Goal: Information Seeking & Learning: Understand process/instructions

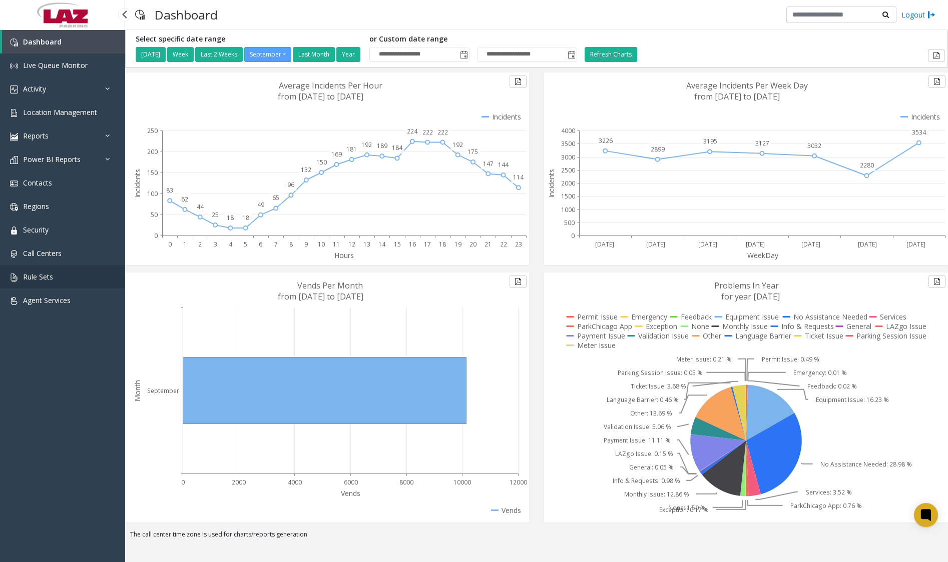
click at [82, 276] on link "Rule Sets" at bounding box center [62, 277] width 125 height 24
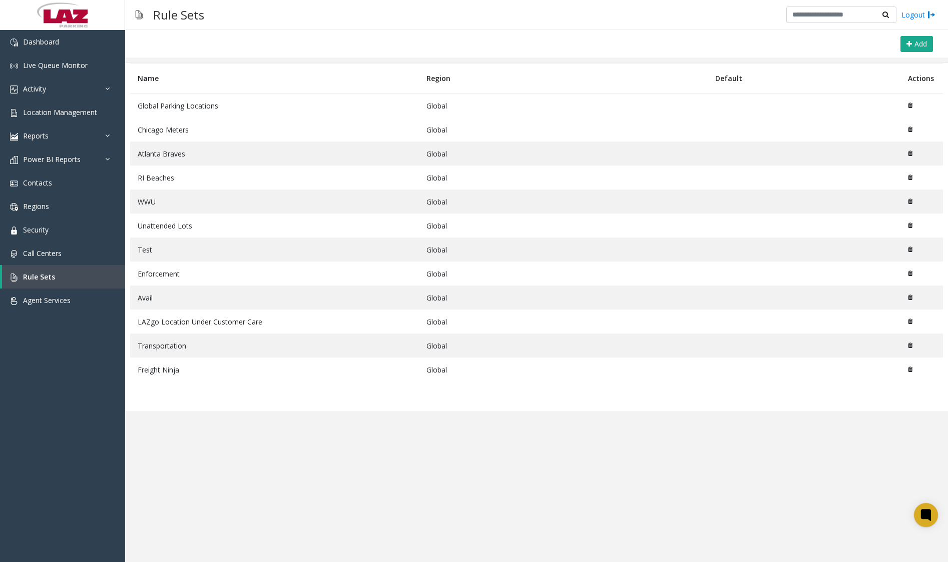
click at [189, 106] on td "Global Parking Locations" at bounding box center [274, 106] width 289 height 25
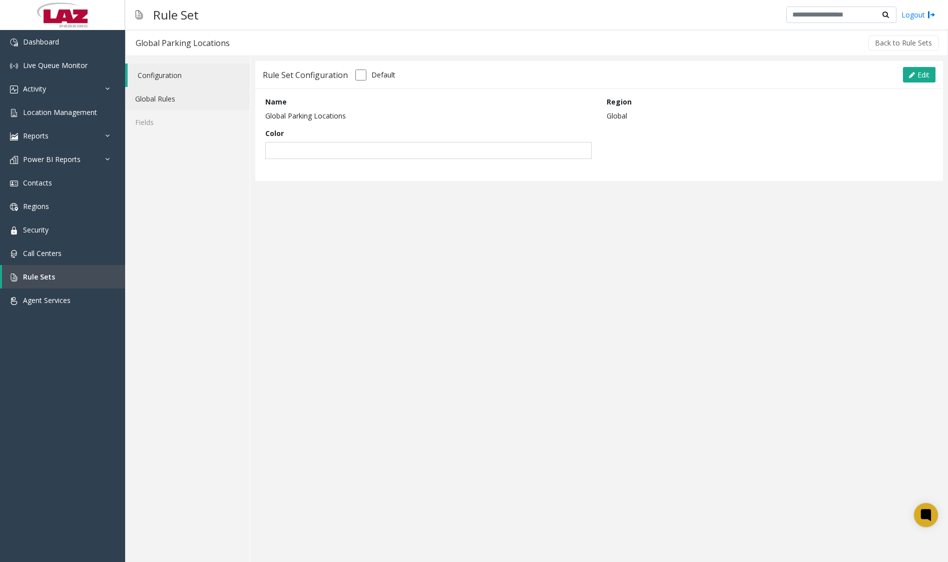
click at [195, 104] on link "Global Rules" at bounding box center [187, 99] width 125 height 24
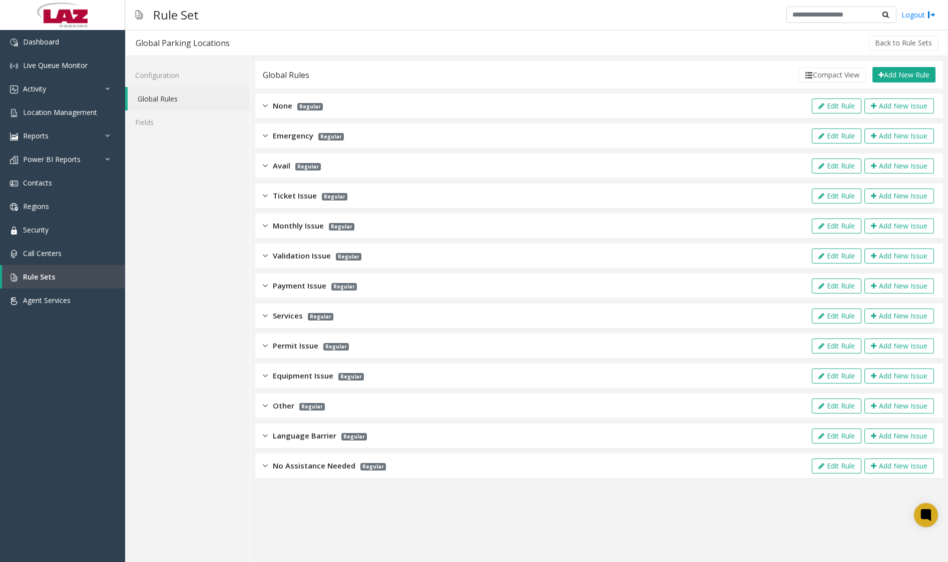
click at [326, 237] on div "Monthly Issue Regular Edit Rule Add New Issue" at bounding box center [598, 226] width 687 height 25
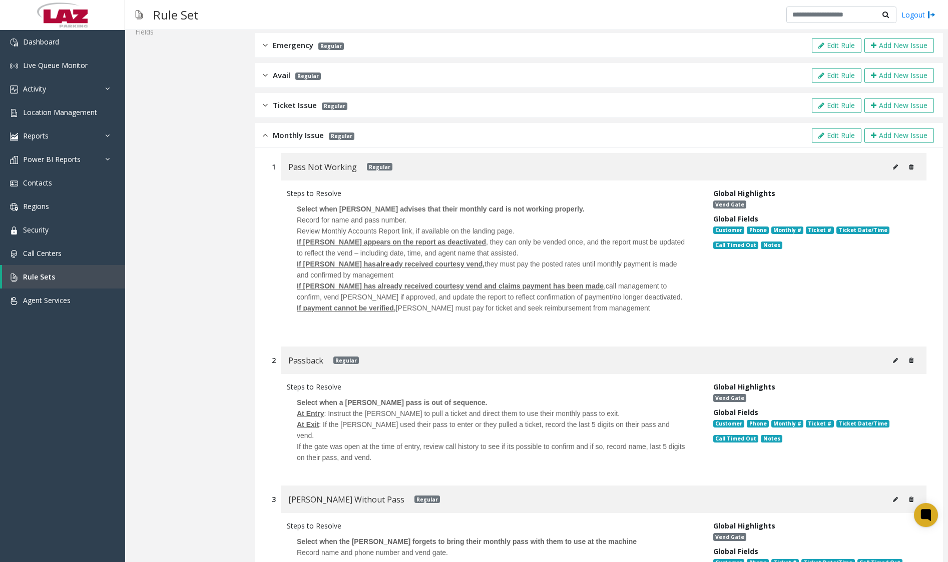
scroll to position [100, 0]
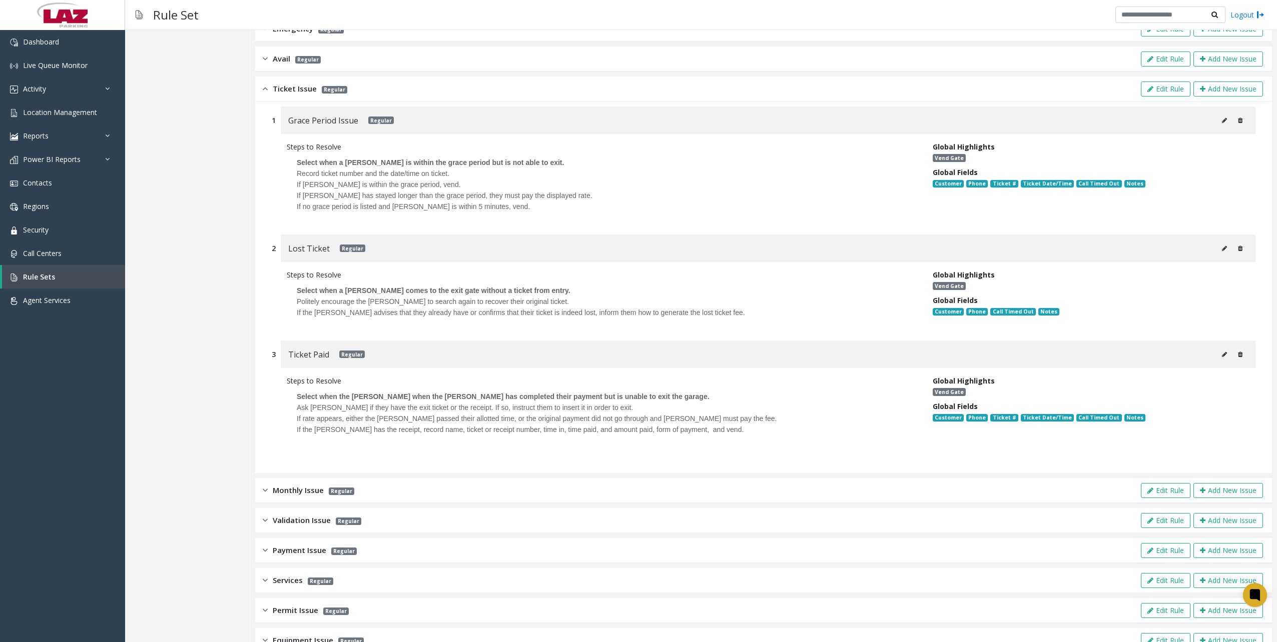
scroll to position [150, 0]
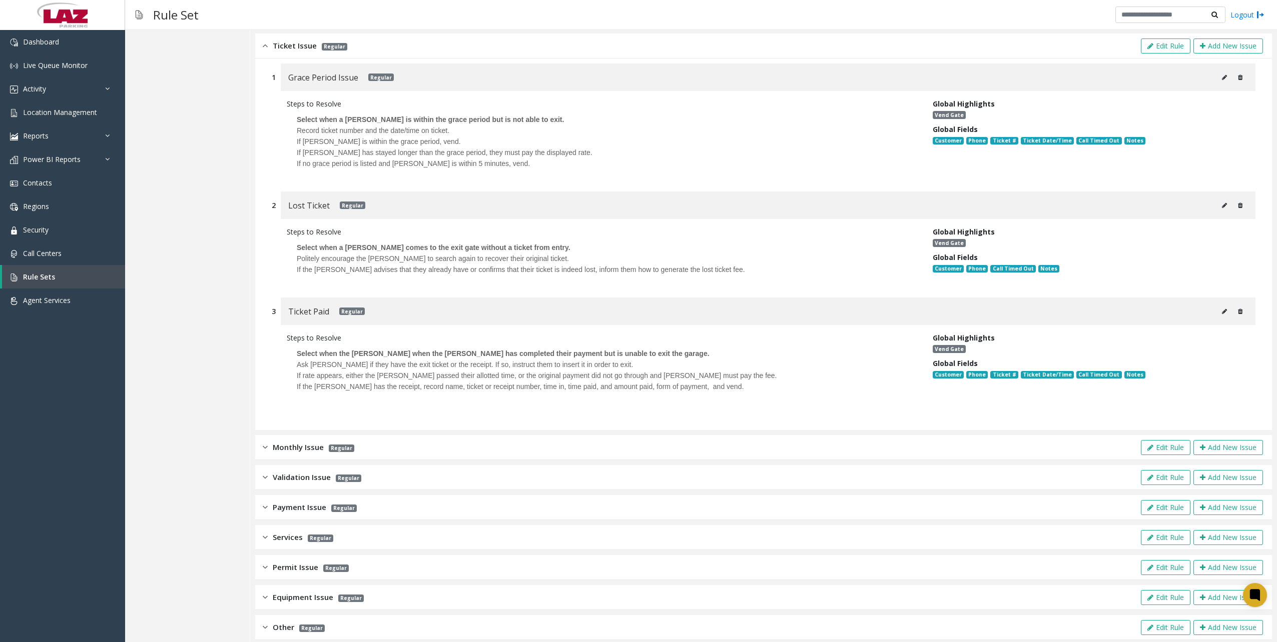
drag, startPoint x: 273, startPoint y: 432, endPoint x: 304, endPoint y: 451, distance: 36.8
click at [273, 435] on div "Monthly Issue Regular Edit Rule Add New Issue" at bounding box center [763, 447] width 1017 height 25
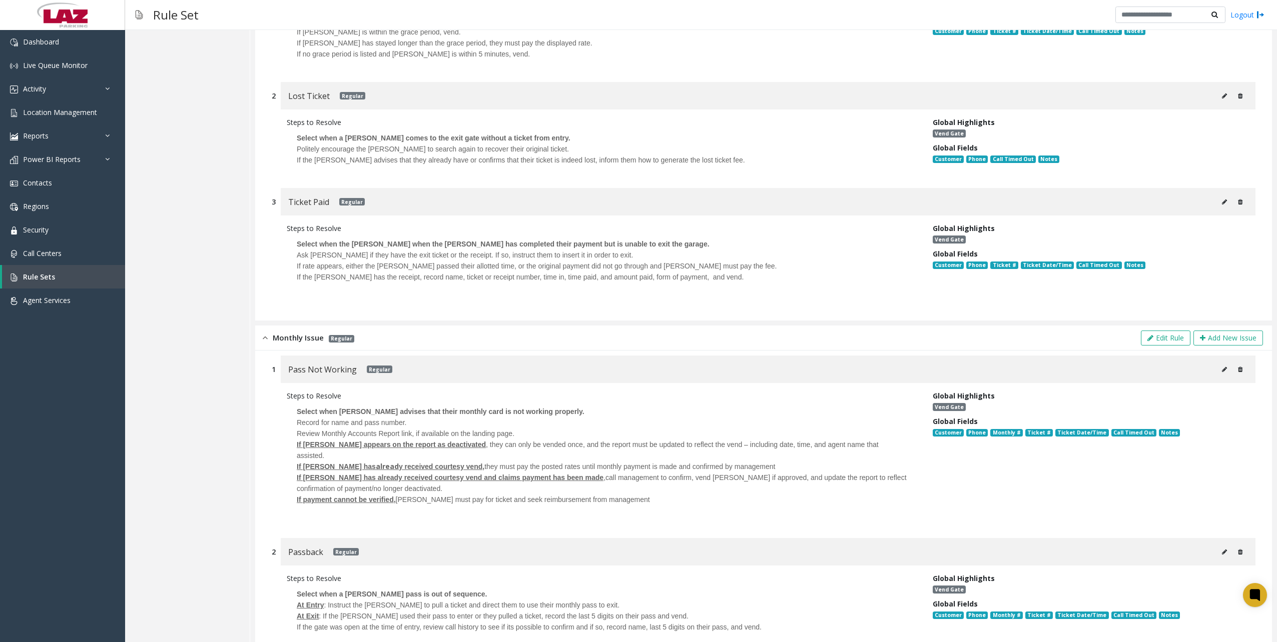
scroll to position [350, 0]
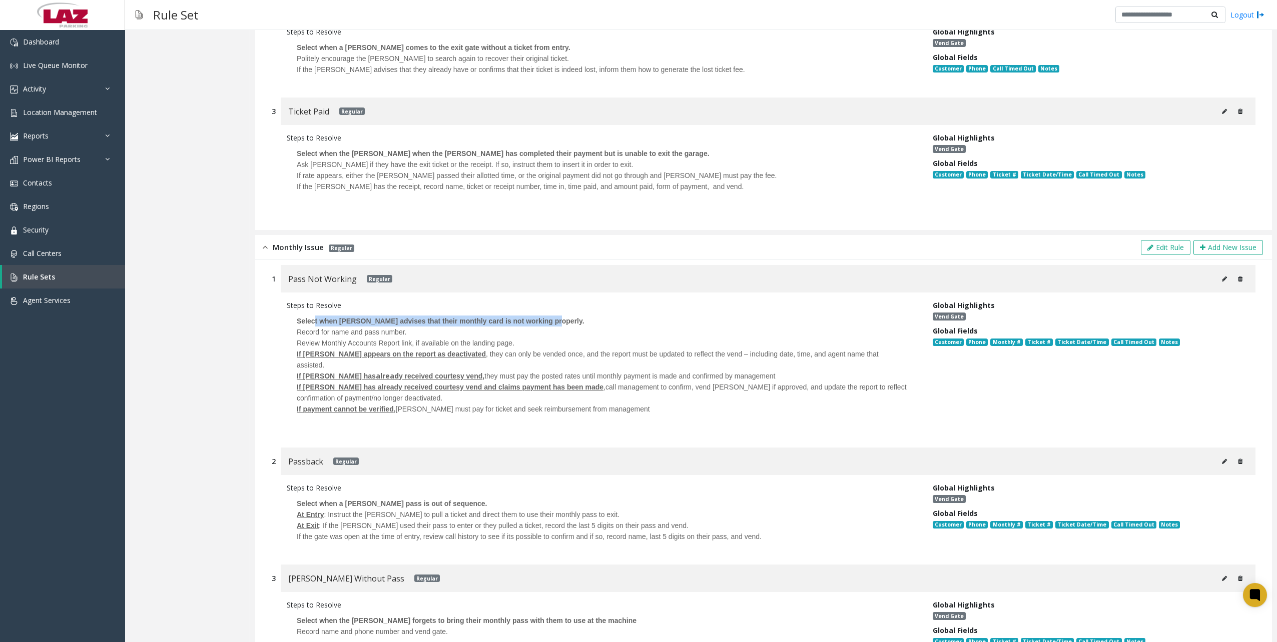
drag, startPoint x: 560, startPoint y: 316, endPoint x: 314, endPoint y: 312, distance: 245.7
click at [314, 316] on p "Select when [PERSON_NAME] advises that their monthly card is not working proper…" at bounding box center [602, 321] width 611 height 11
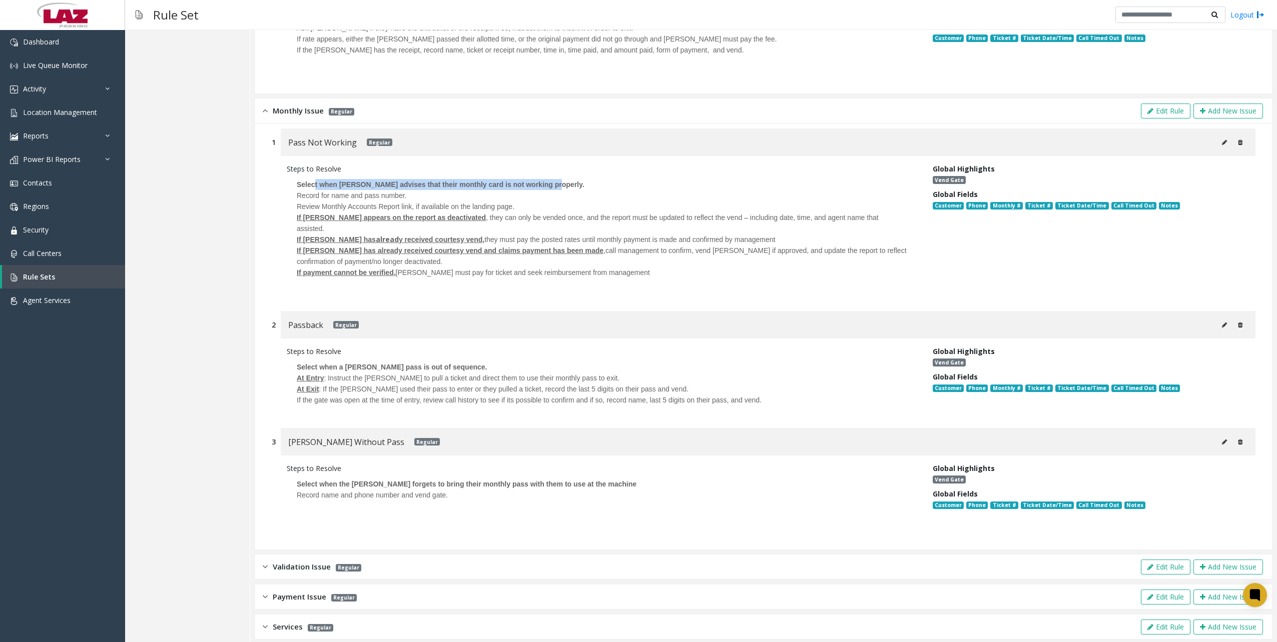
scroll to position [550, 0]
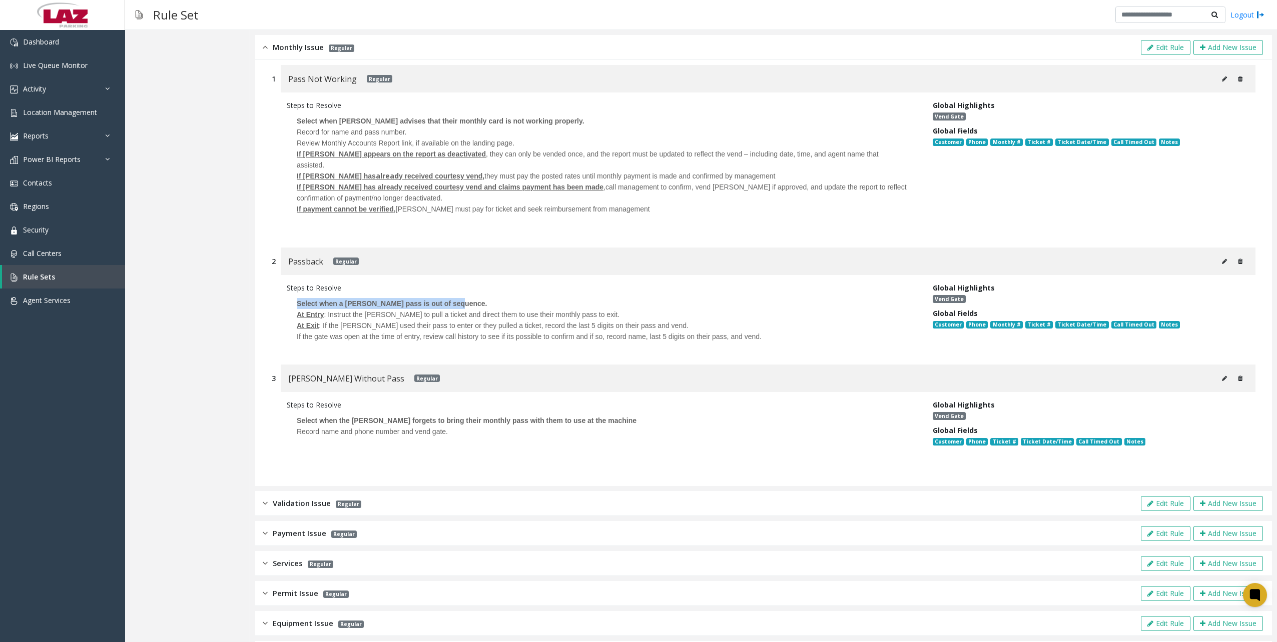
drag, startPoint x: 451, startPoint y: 280, endPoint x: 273, endPoint y: 276, distance: 178.1
click at [272, 276] on div "Steps to Resolve Select when a [PERSON_NAME] pass is out of sequence. At Entry …" at bounding box center [764, 315] width 984 height 80
copy font "Select when a [PERSON_NAME] pass is out of sequence"
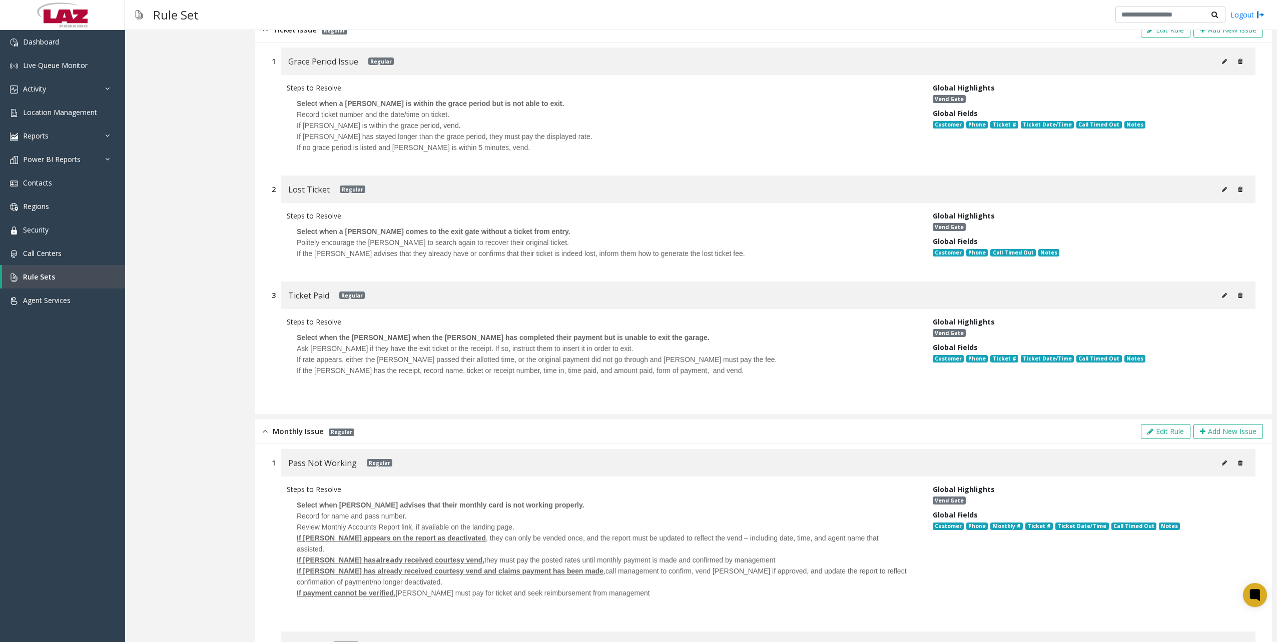
scroll to position [127, 0]
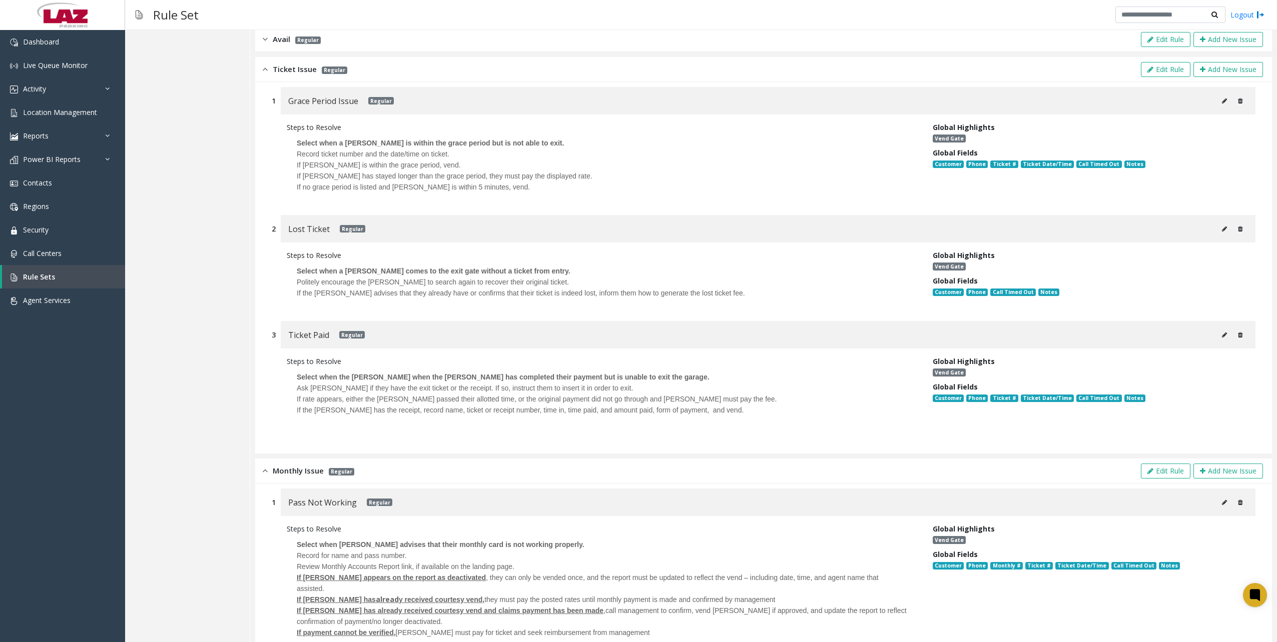
click at [266, 76] on div "Ticket Issue Regular Edit Rule Add New Issue" at bounding box center [763, 69] width 1017 height 25
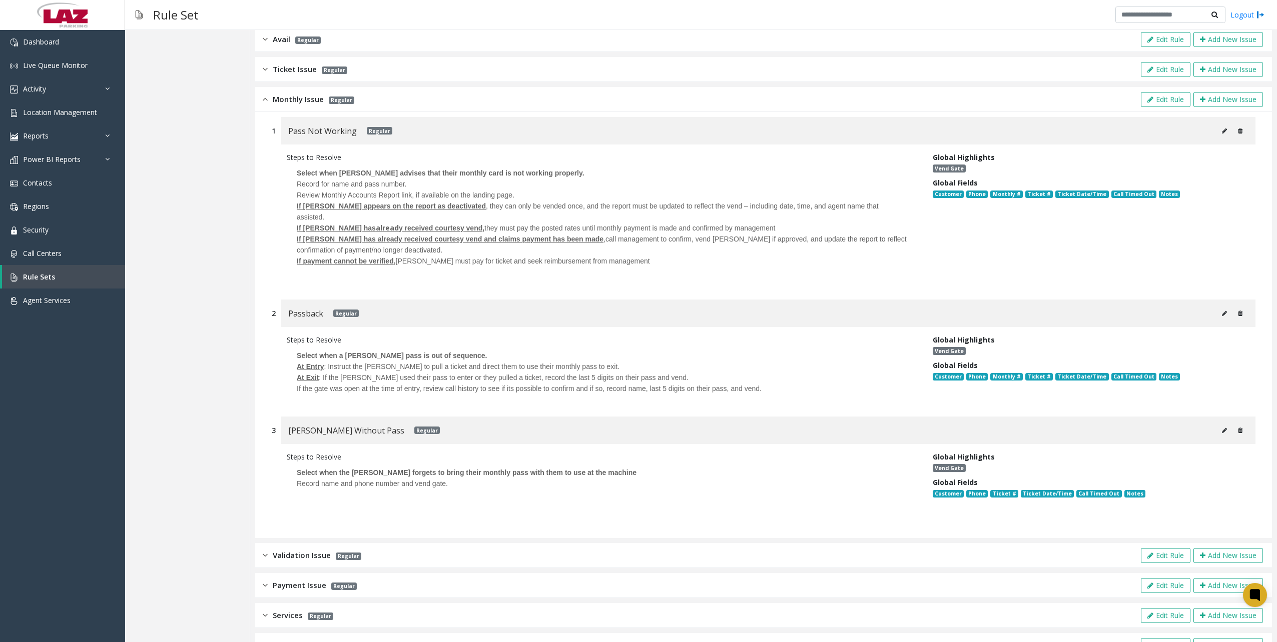
click at [266, 94] on img at bounding box center [265, 100] width 5 height 12
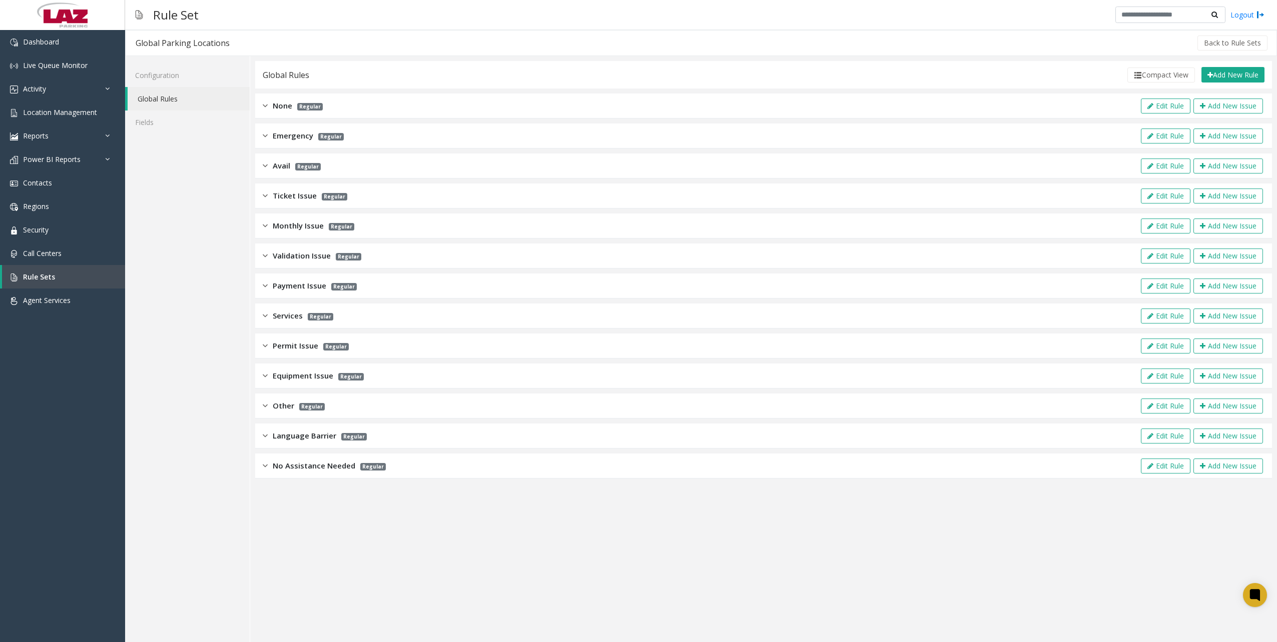
click at [264, 294] on div "Payment Issue Regular Edit Rule Add New Issue" at bounding box center [763, 286] width 1017 height 25
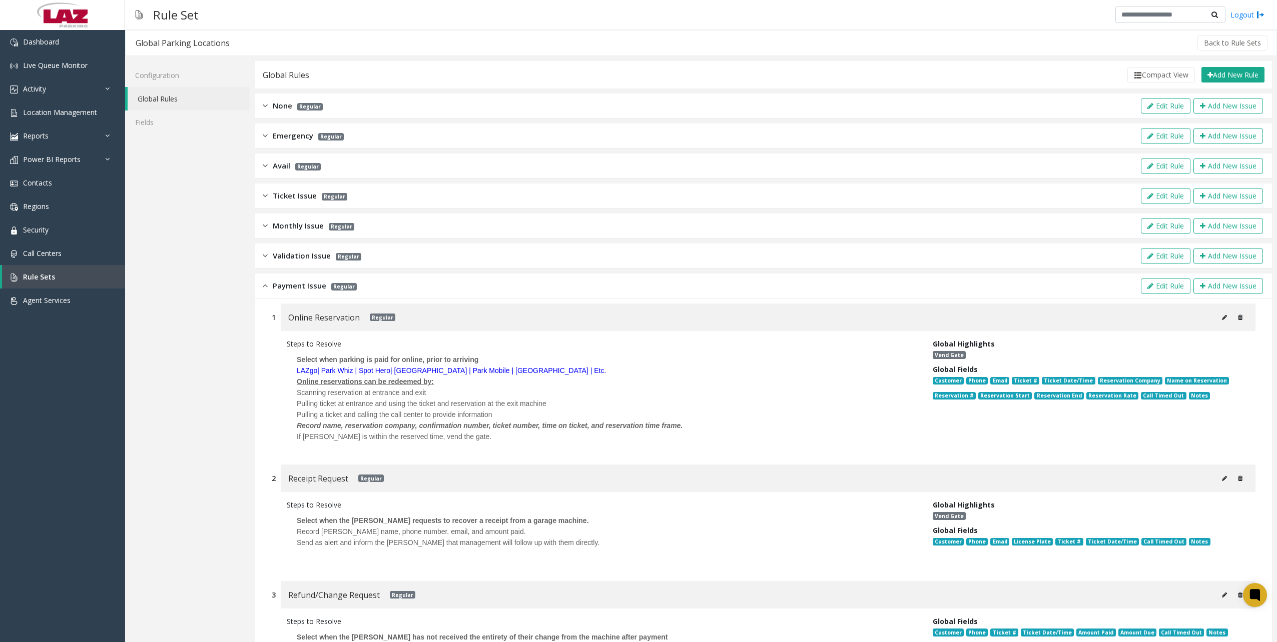
click at [263, 293] on div "Payment Issue Regular Edit Rule Add New Issue" at bounding box center [763, 286] width 1017 height 25
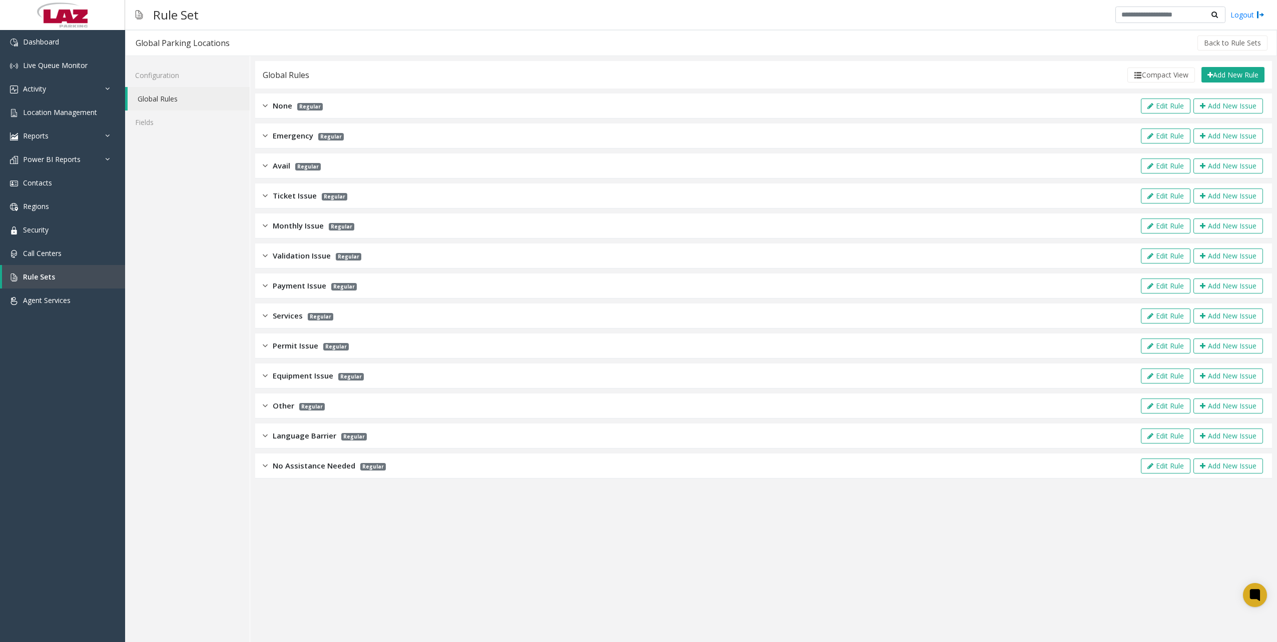
click at [266, 254] on img at bounding box center [265, 256] width 5 height 12
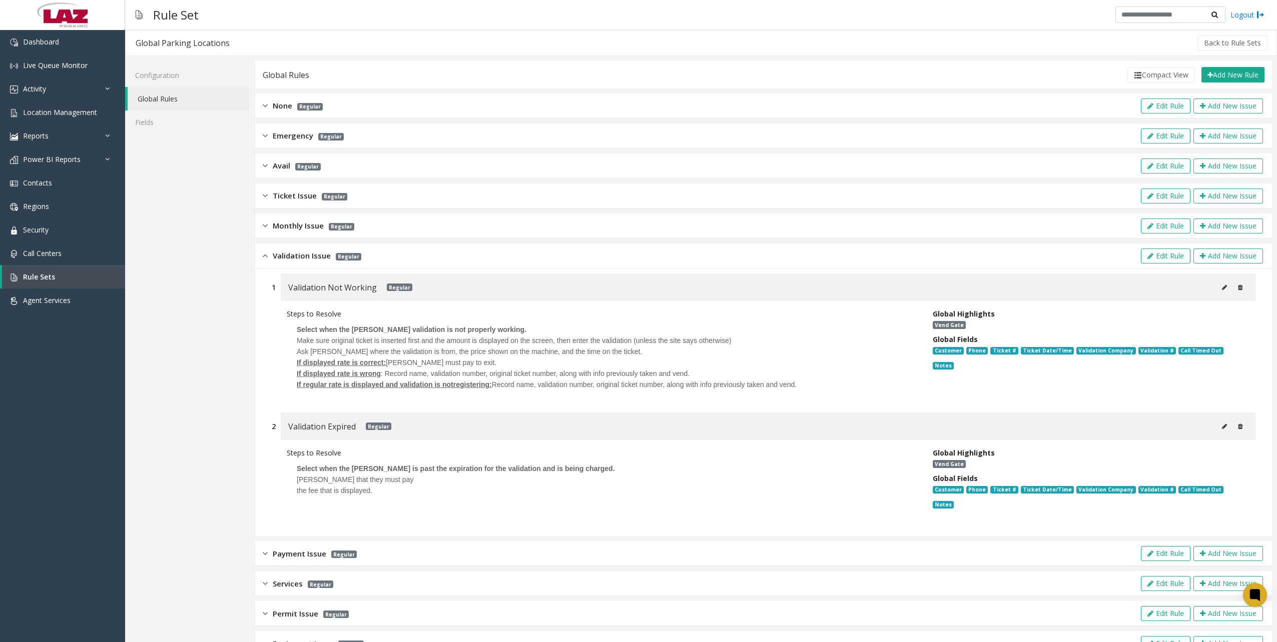
click at [266, 254] on img at bounding box center [265, 256] width 5 height 12
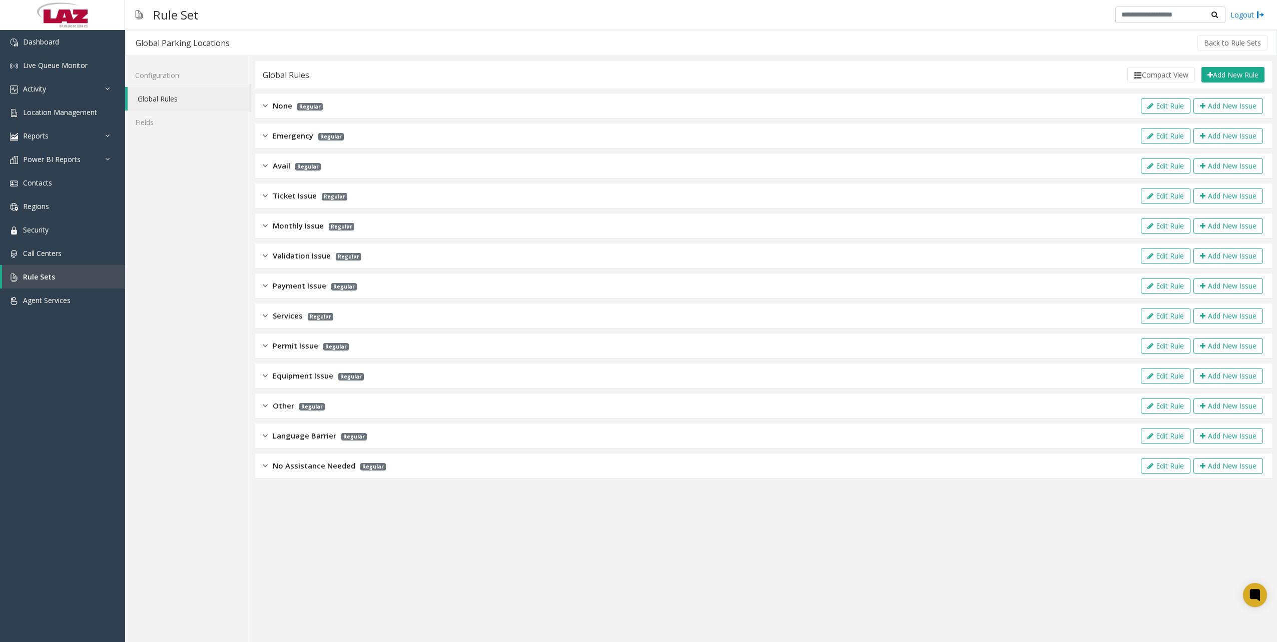
click at [265, 341] on img at bounding box center [265, 346] width 5 height 12
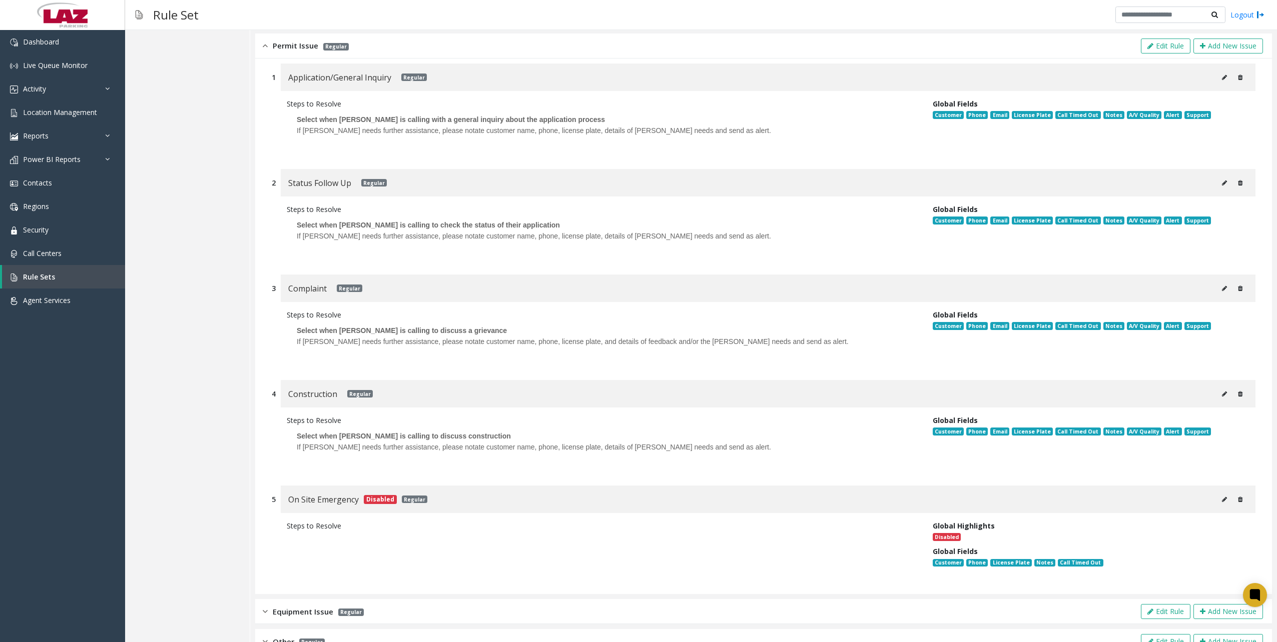
scroll to position [100, 0]
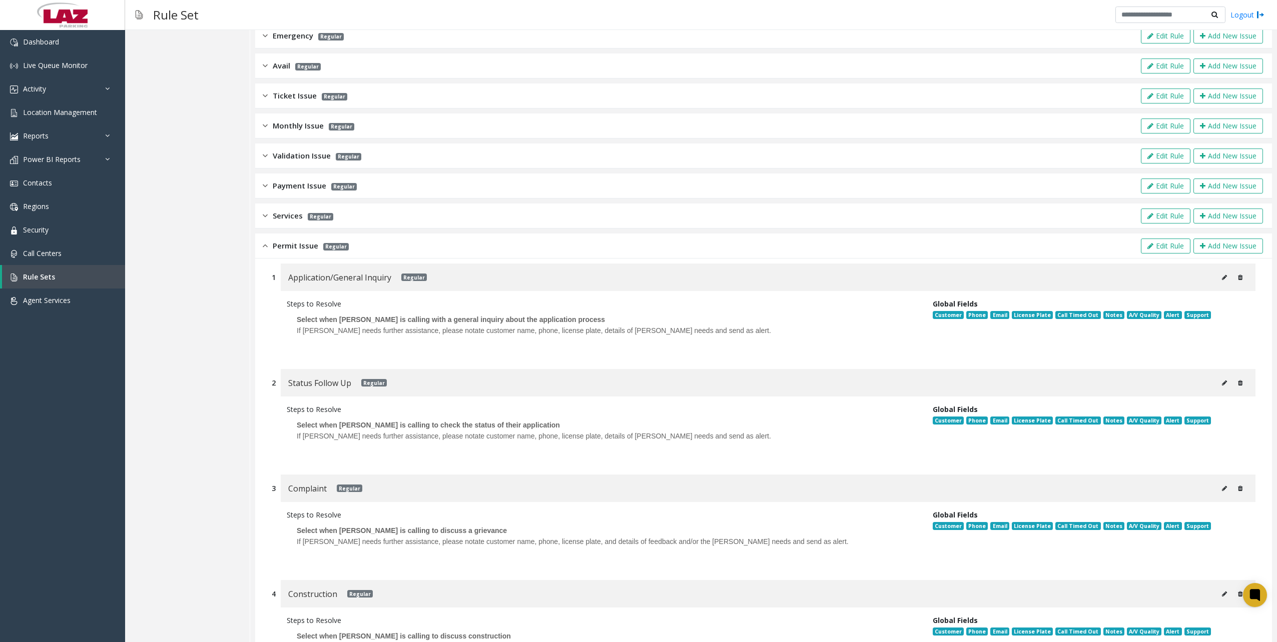
click at [264, 251] on img at bounding box center [265, 246] width 5 height 12
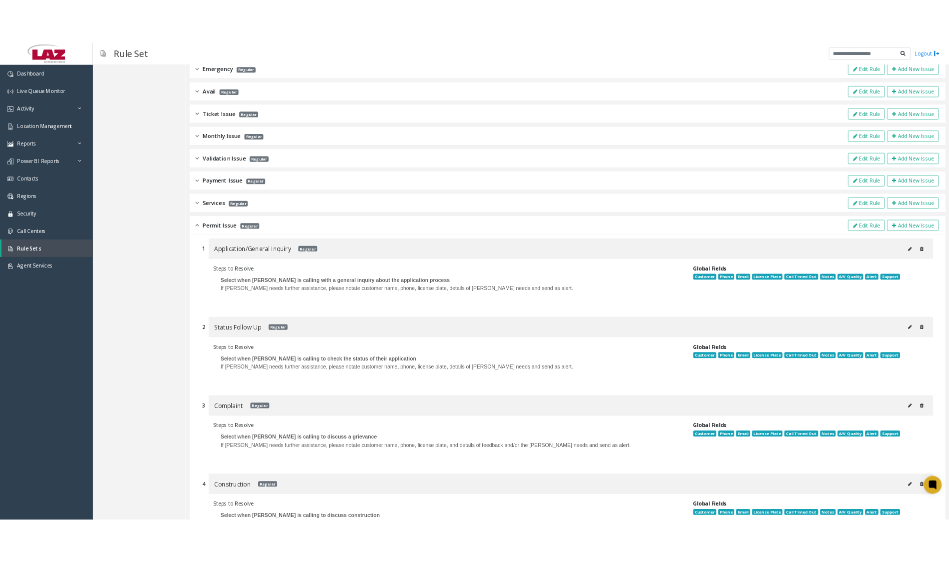
scroll to position [0, 0]
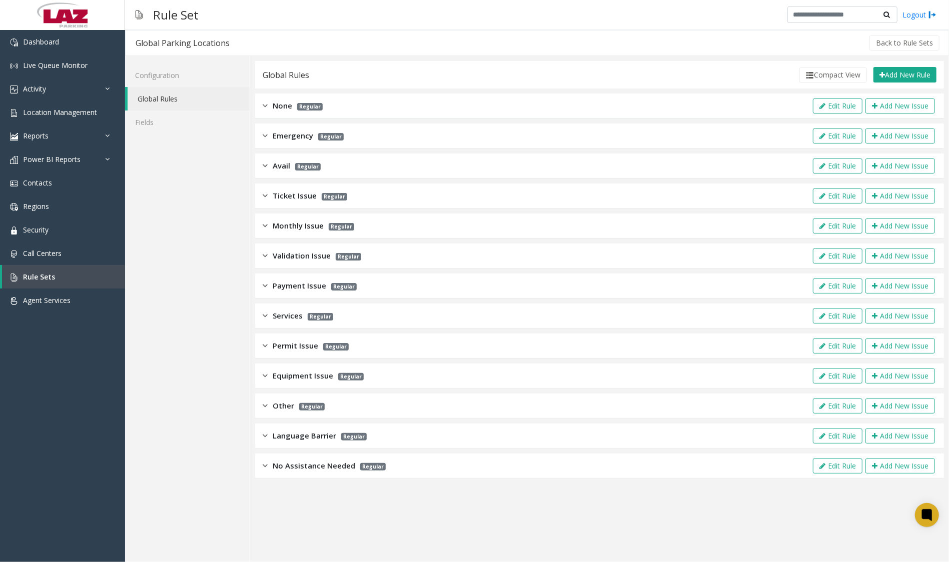
click at [264, 229] on img at bounding box center [265, 226] width 5 height 12
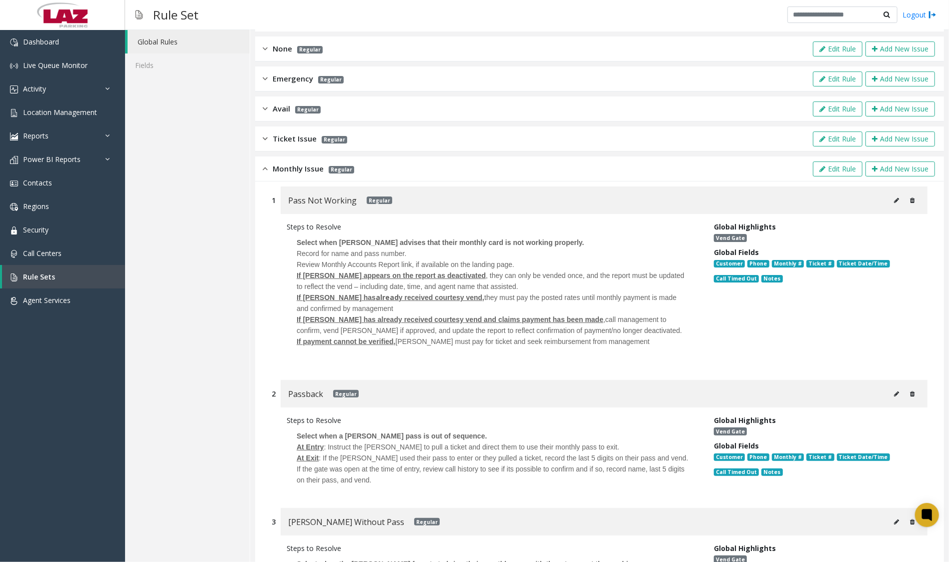
scroll to position [50, 0]
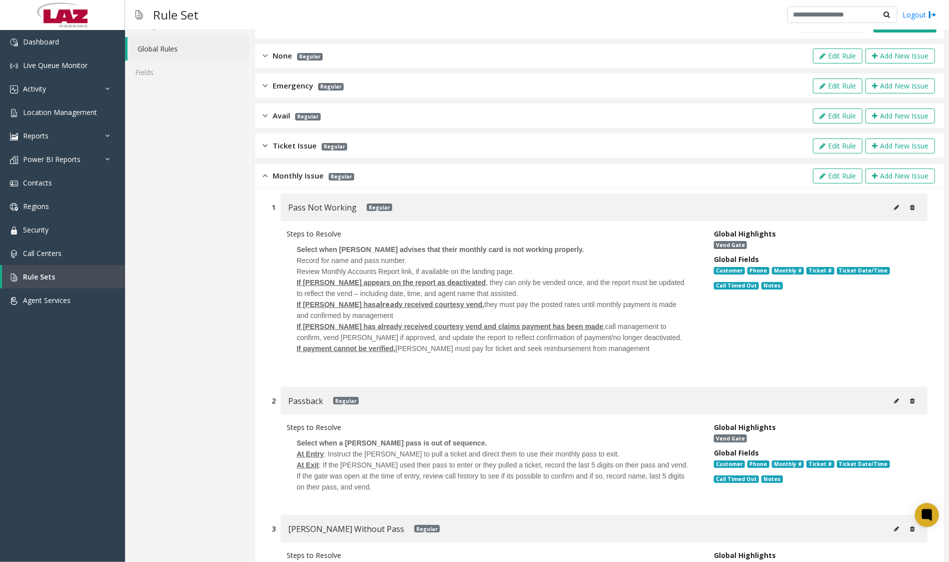
click at [267, 177] on img at bounding box center [265, 176] width 5 height 12
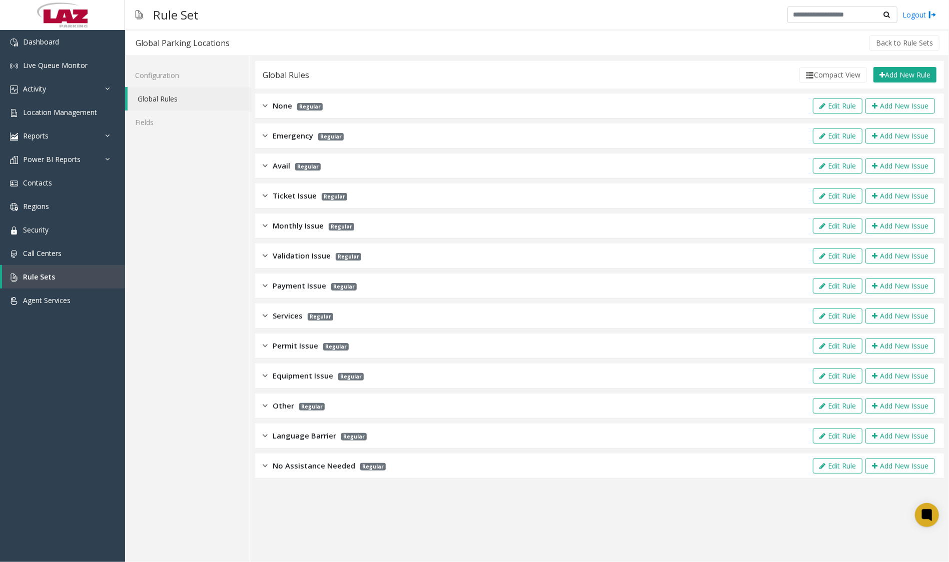
click at [265, 344] on img at bounding box center [265, 346] width 5 height 12
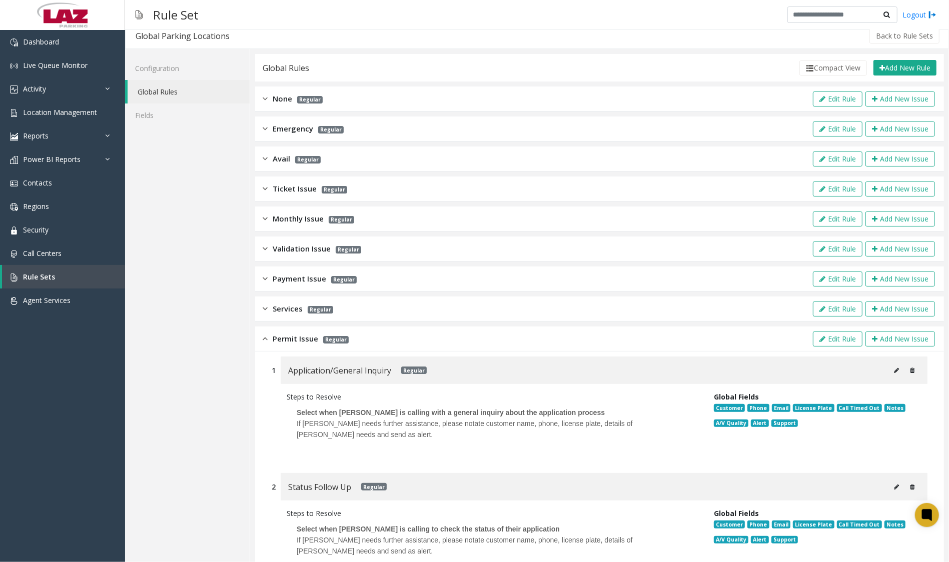
scroll to position [57, 0]
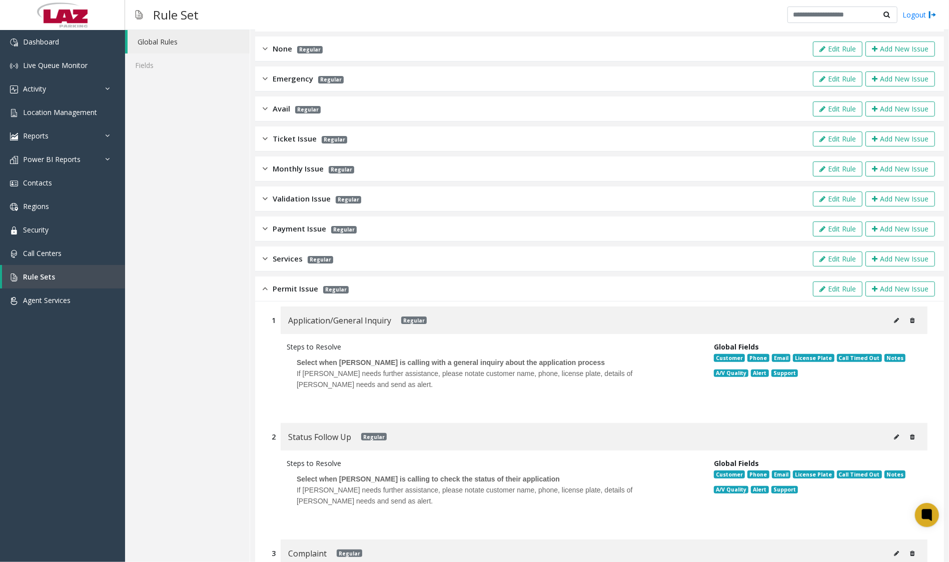
click at [238, 281] on div "Configuration Global Rules Fields" at bounding box center [187, 509] width 125 height 1020
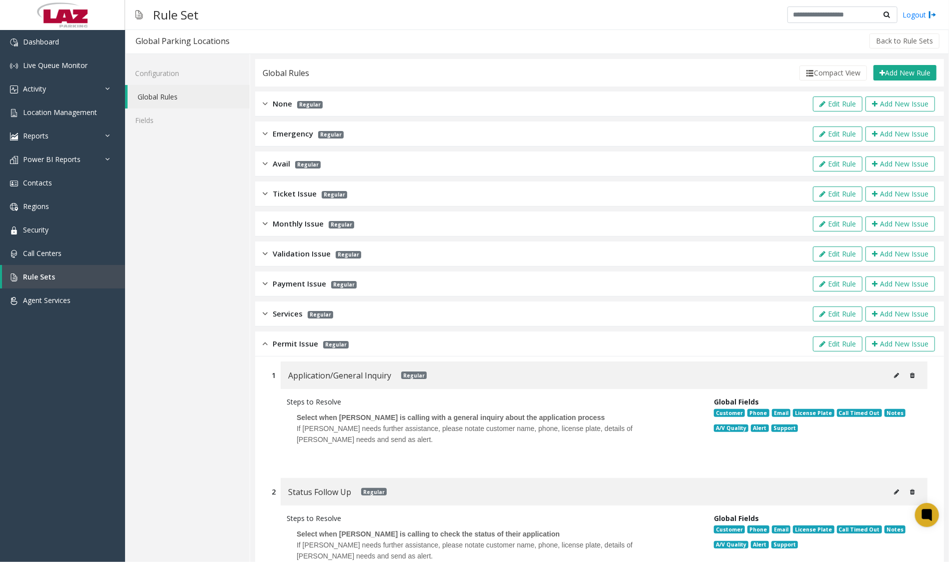
scroll to position [0, 0]
